Goal: Check status: Check status

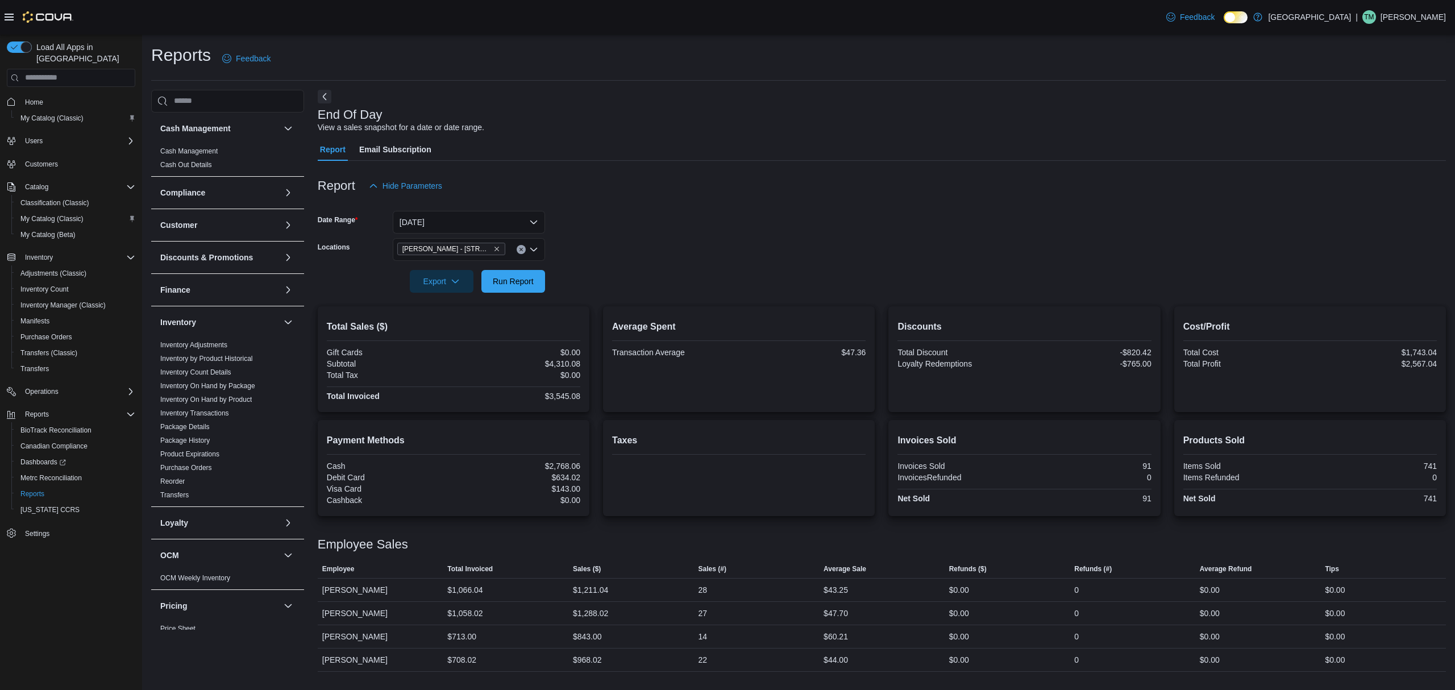
scroll to position [151, 0]
click at [521, 287] on span "Run Report" at bounding box center [513, 280] width 50 height 23
click at [540, 612] on div "$1,066.04" at bounding box center [506, 613] width 126 height 23
drag, startPoint x: 936, startPoint y: 623, endPoint x: 941, endPoint y: 600, distance: 23.4
click at [941, 601] on tbody "Employee Stephen Johnson Total Invoiced $1,188.03 Sales ($) $1,443.03 Sales (#)…" at bounding box center [882, 624] width 1128 height 93
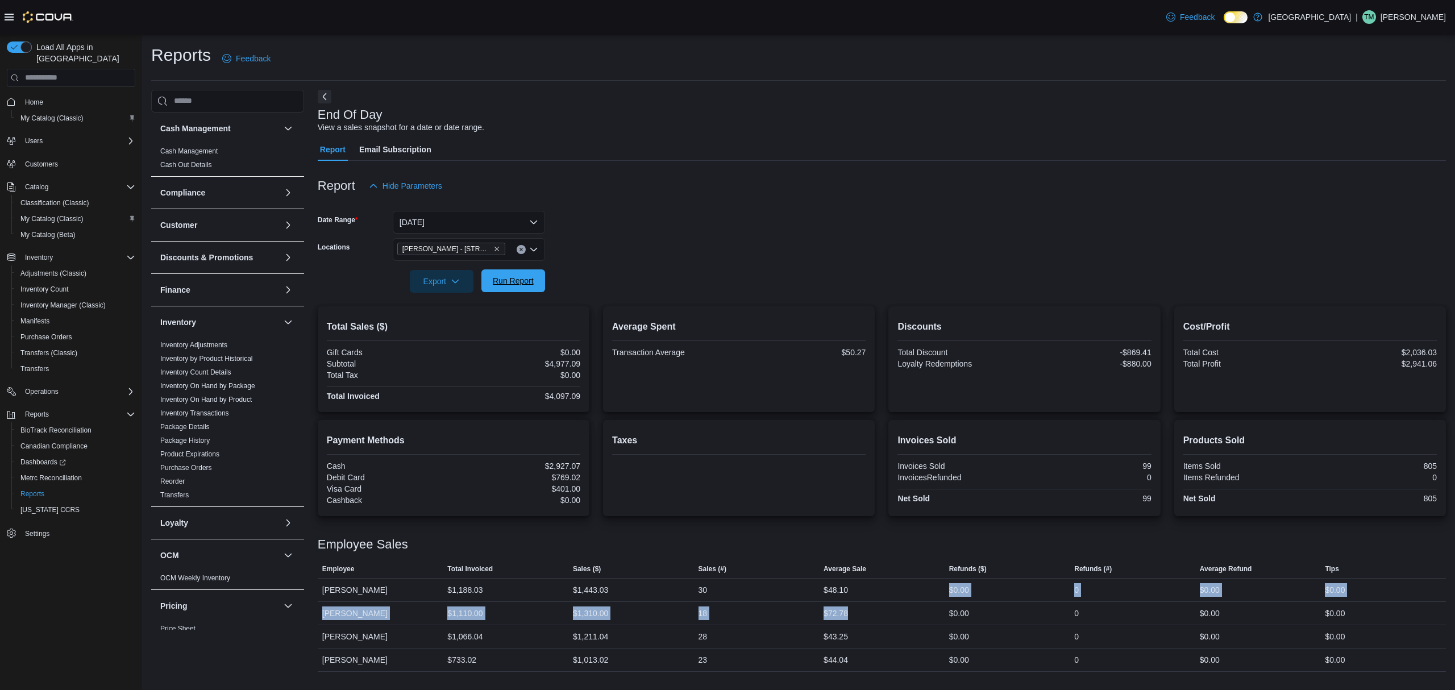
click at [518, 271] on span "Run Report" at bounding box center [513, 280] width 50 height 23
click at [809, 291] on form "Date Range Today Locations Moore - 105 SE 19th St Export Run Report" at bounding box center [882, 244] width 1128 height 95
